Goal: Transaction & Acquisition: Purchase product/service

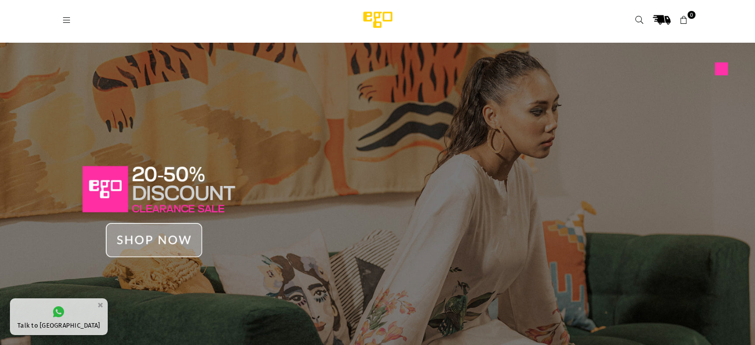
click at [134, 239] on img at bounding box center [377, 204] width 755 height 323
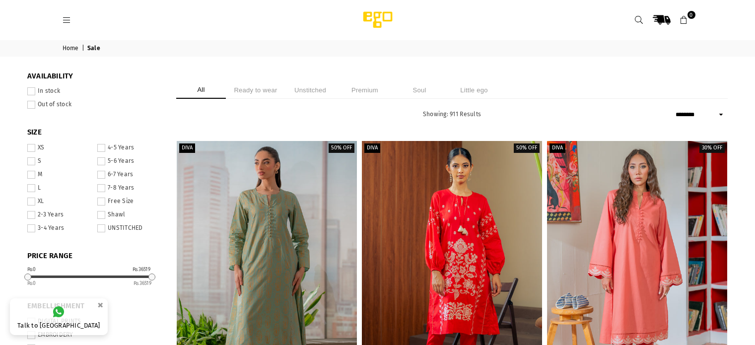
select select "******"
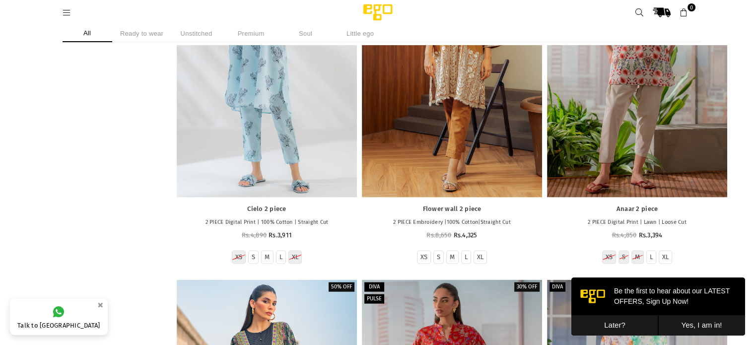
scroll to position [5945, 0]
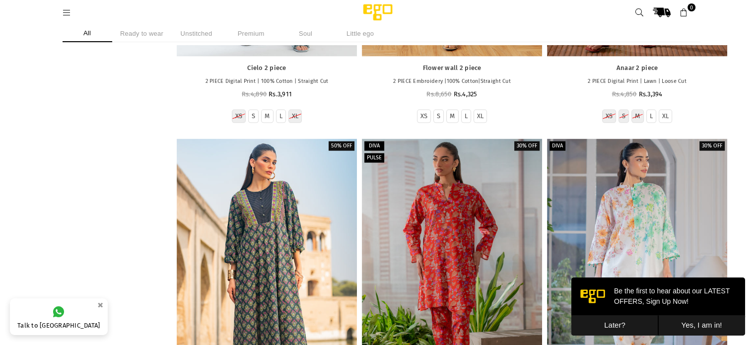
drag, startPoint x: 760, startPoint y: 225, endPoint x: 760, endPoint y: 368, distance: 142.9
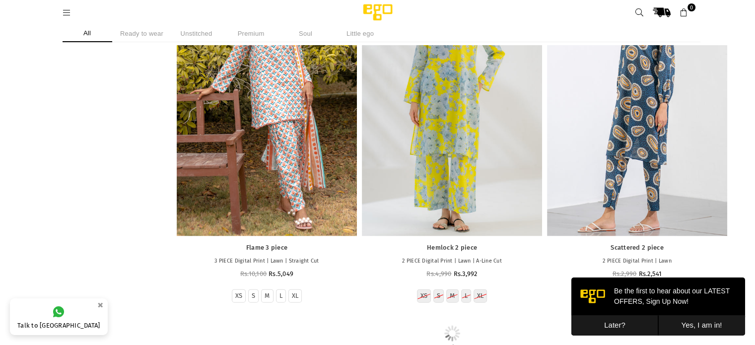
scroll to position [9657, 0]
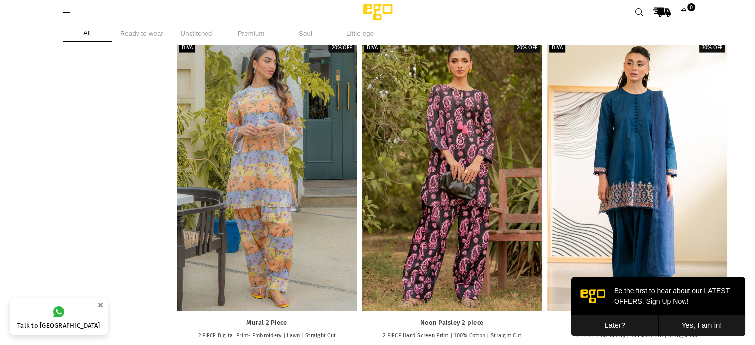
scroll to position [2145, 0]
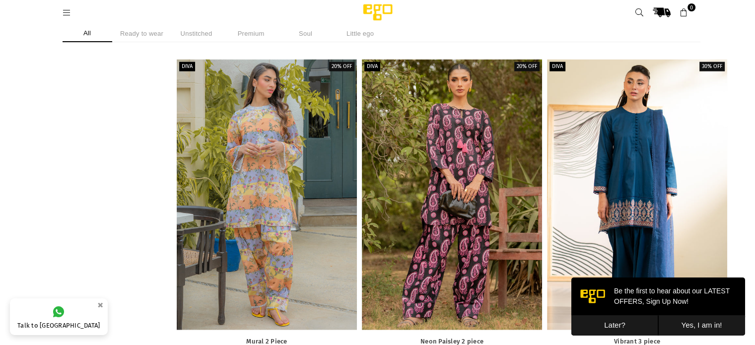
click at [199, 39] on li "Unstitched" at bounding box center [197, 33] width 50 height 17
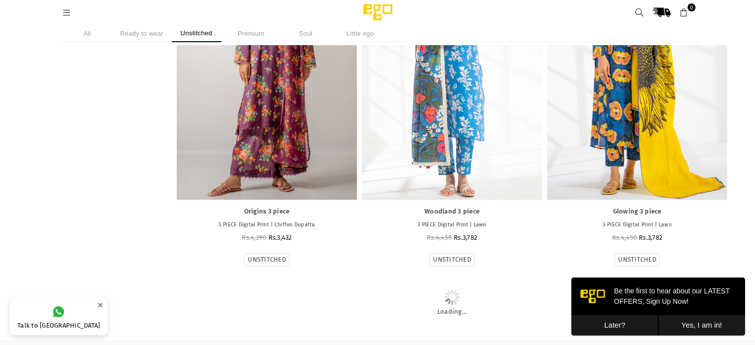
scroll to position [2281, 0]
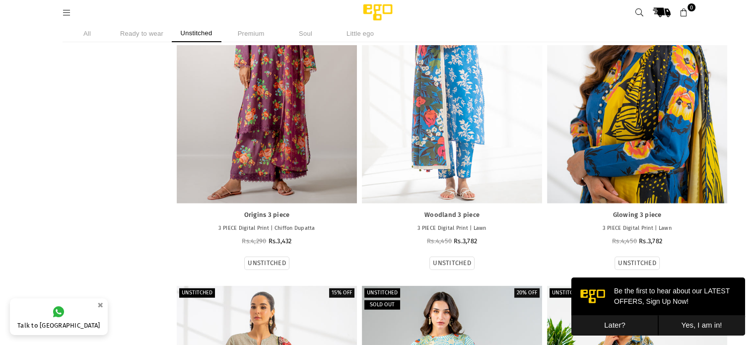
click at [607, 82] on div at bounding box center [637, 68] width 180 height 270
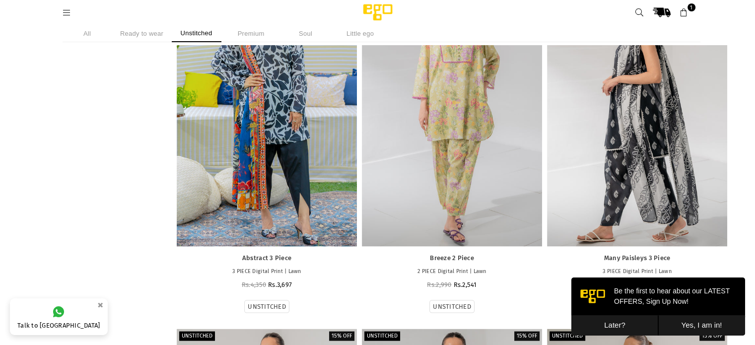
scroll to position [5727, 0]
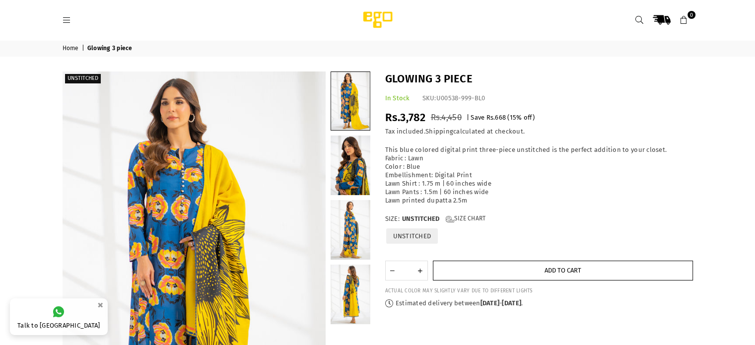
click at [524, 269] on button "Add to cart" at bounding box center [563, 271] width 260 height 20
